Goal: Information Seeking & Learning: Find specific fact

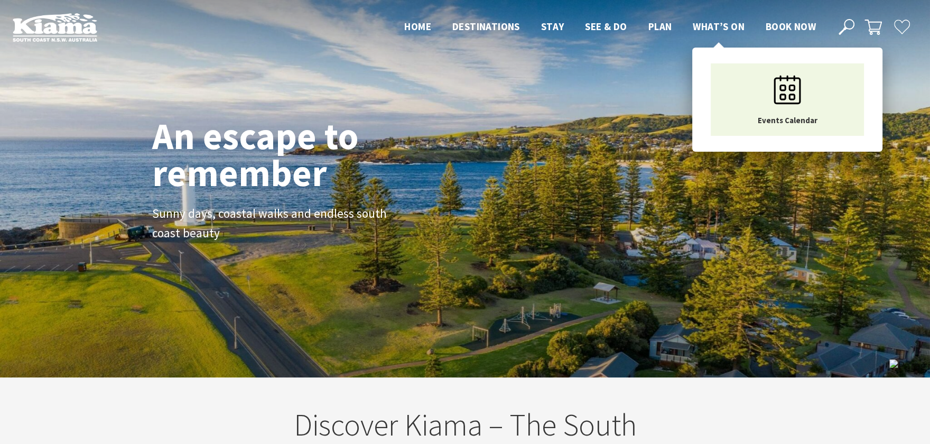
click at [736, 24] on span "What’s On" at bounding box center [719, 26] width 52 height 13
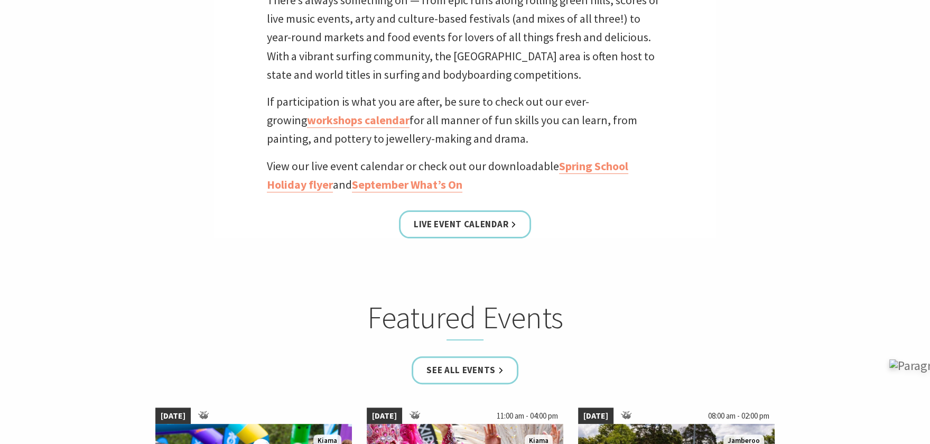
scroll to position [422, 0]
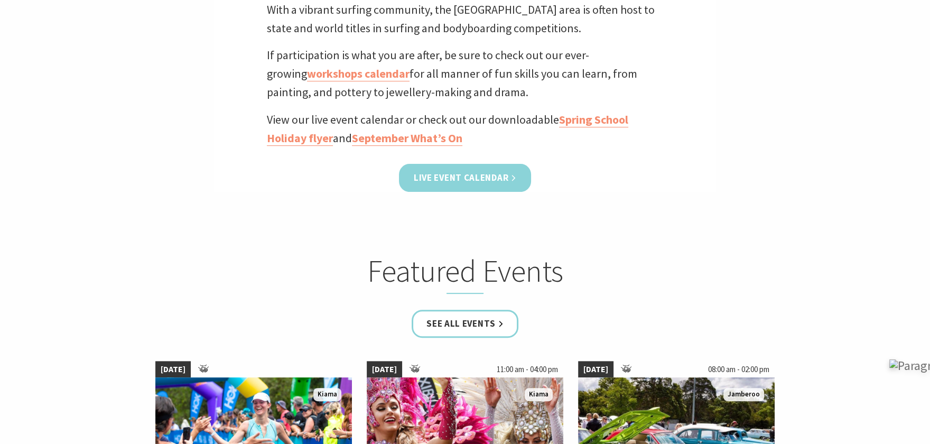
click at [509, 180] on link "Live Event Calendar" at bounding box center [465, 178] width 132 height 28
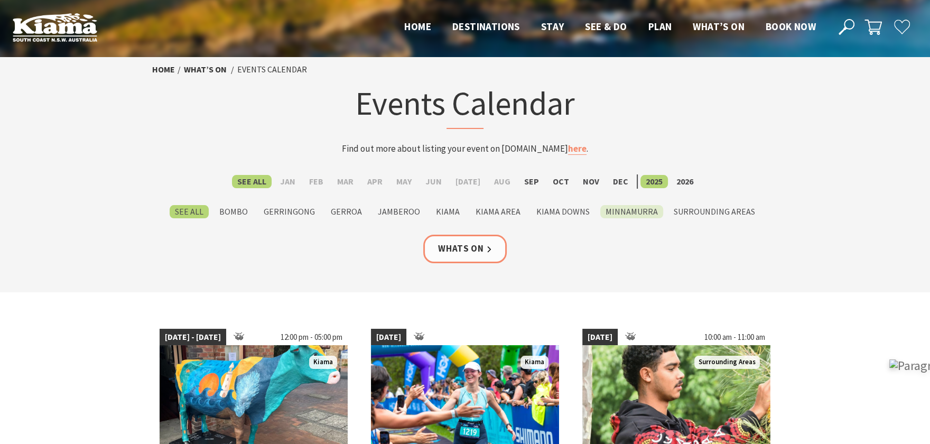
scroll to position [141, 0]
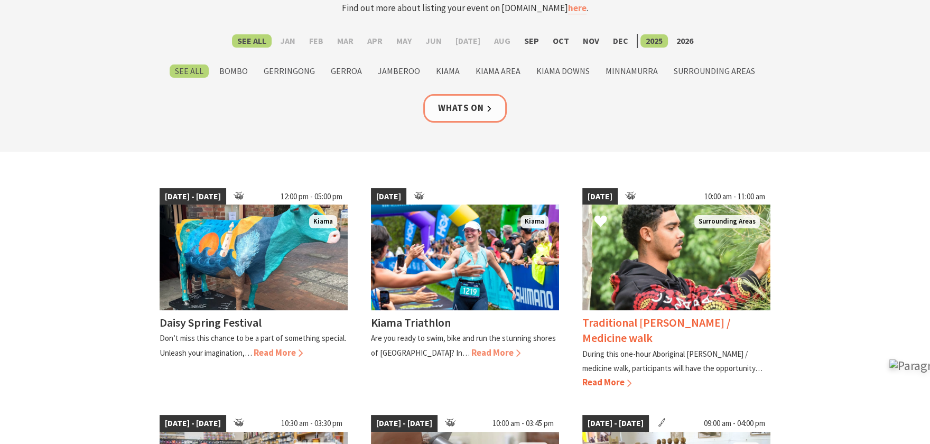
click at [594, 376] on span "Read More" at bounding box center [607, 382] width 49 height 12
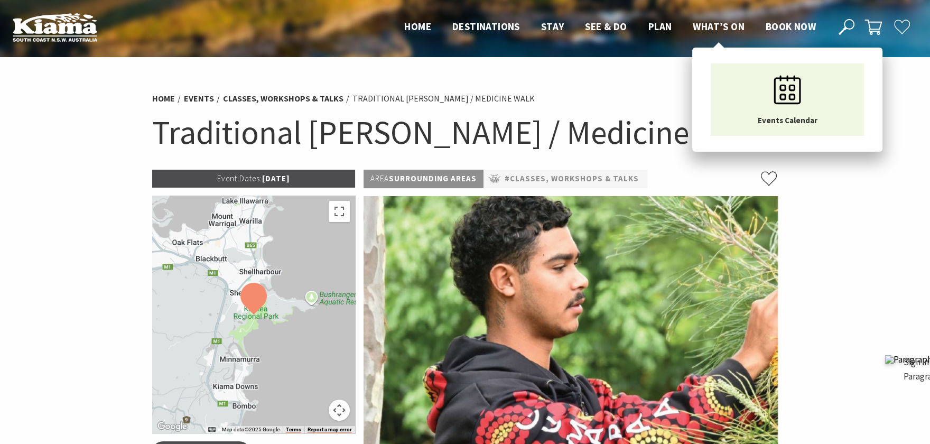
click at [720, 29] on span "What’s On" at bounding box center [719, 26] width 52 height 13
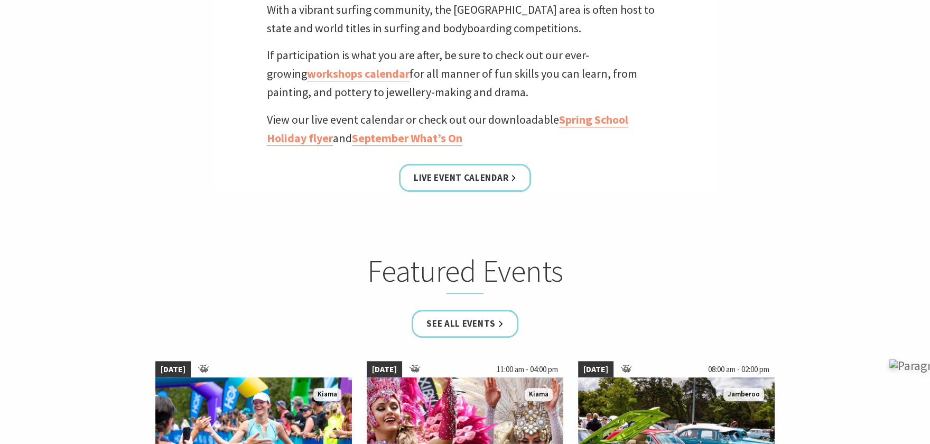
scroll to position [564, 0]
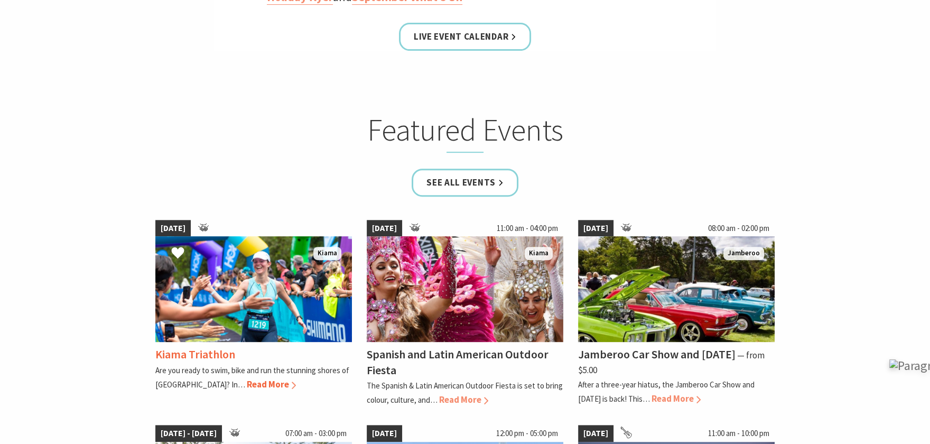
click at [225, 321] on img at bounding box center [253, 289] width 197 height 106
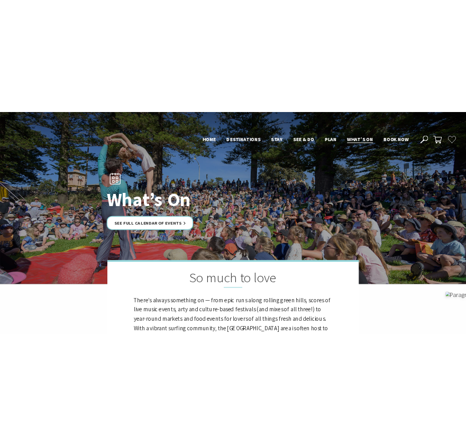
scroll to position [564, 0]
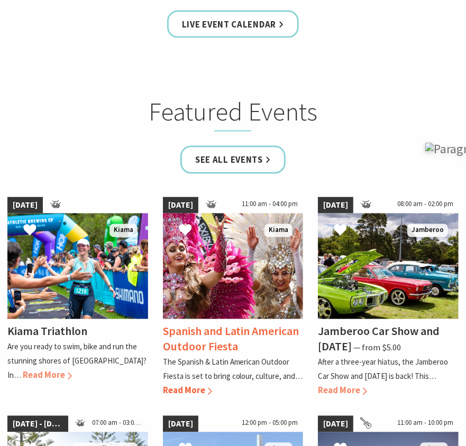
click at [201, 385] on span "Read More" at bounding box center [187, 391] width 49 height 12
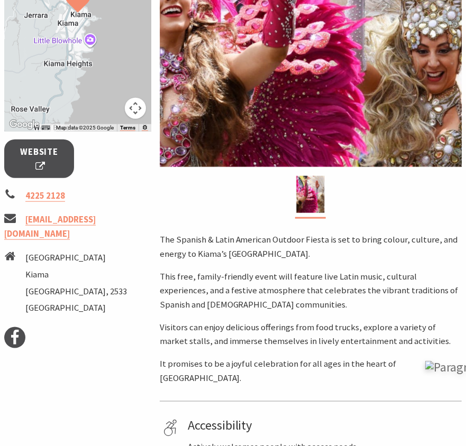
scroll to position [282, 0]
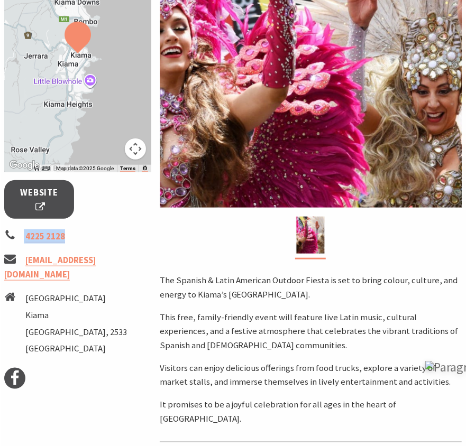
drag, startPoint x: 73, startPoint y: 242, endPoint x: 23, endPoint y: 238, distance: 49.8
click at [23, 238] on li "4225 2128" at bounding box center [77, 236] width 147 height 14
drag, startPoint x: 113, startPoint y: 262, endPoint x: 26, endPoint y: 235, distance: 90.8
click at [26, 235] on ul "4225 2128 [EMAIL_ADDRESS][DOMAIN_NAME] [STREET_ADDRESS]" at bounding box center [77, 293] width 147 height 129
copy ul "4225 2128 [EMAIL_ADDRESS][DOMAIN_NAME]"
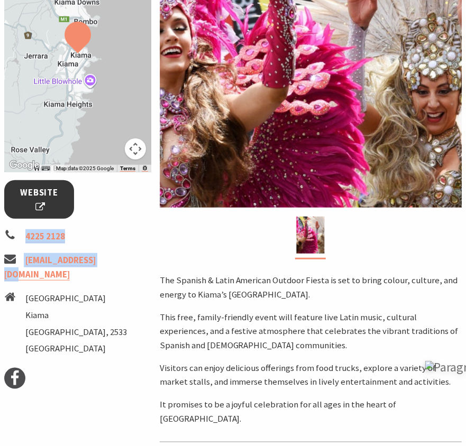
click at [52, 202] on span "Website" at bounding box center [38, 200] width 43 height 29
